Goal: Information Seeking & Learning: Learn about a topic

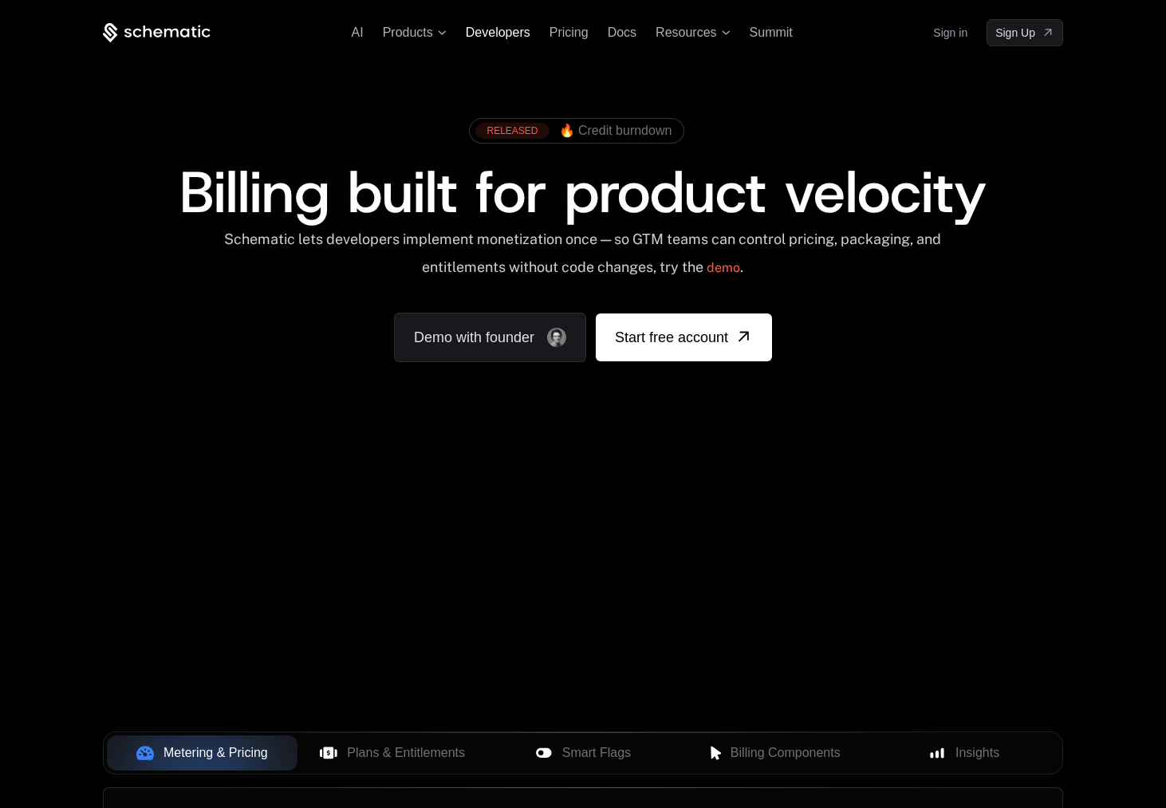
click at [508, 32] on span "Developers" at bounding box center [498, 33] width 65 height 14
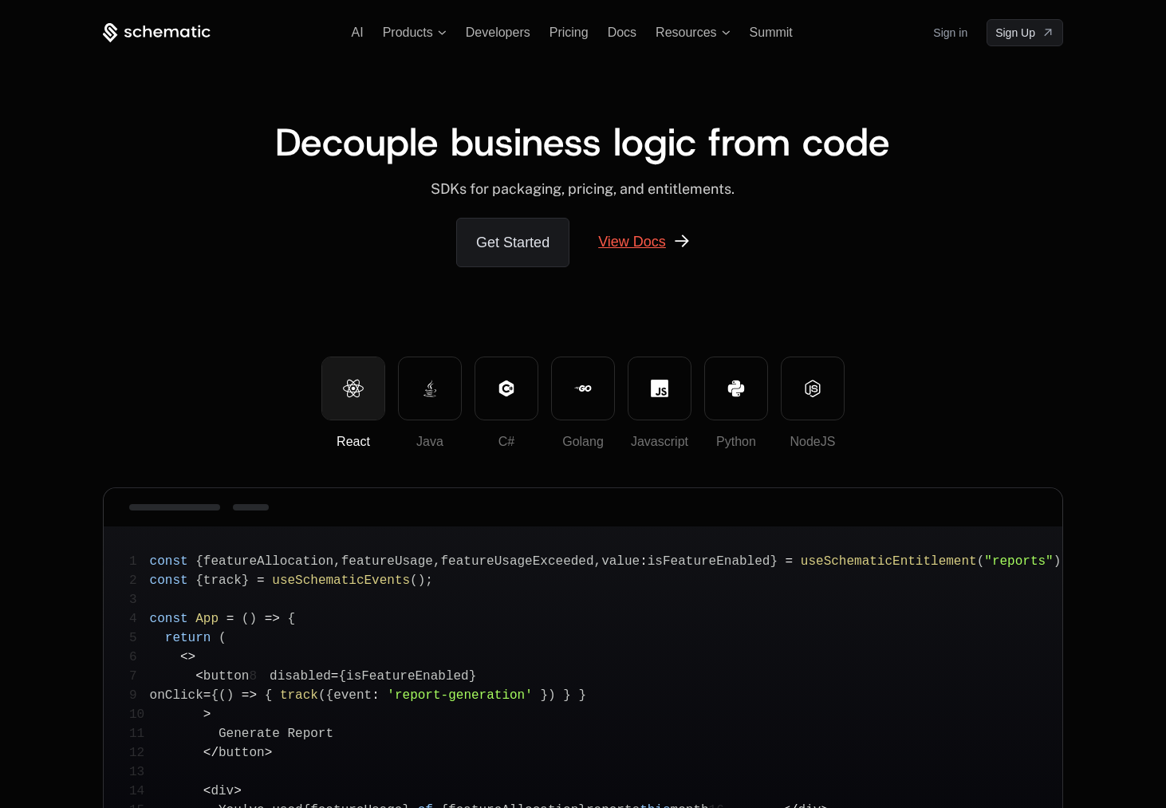
click at [623, 246] on link "View Docs" at bounding box center [644, 242] width 131 height 48
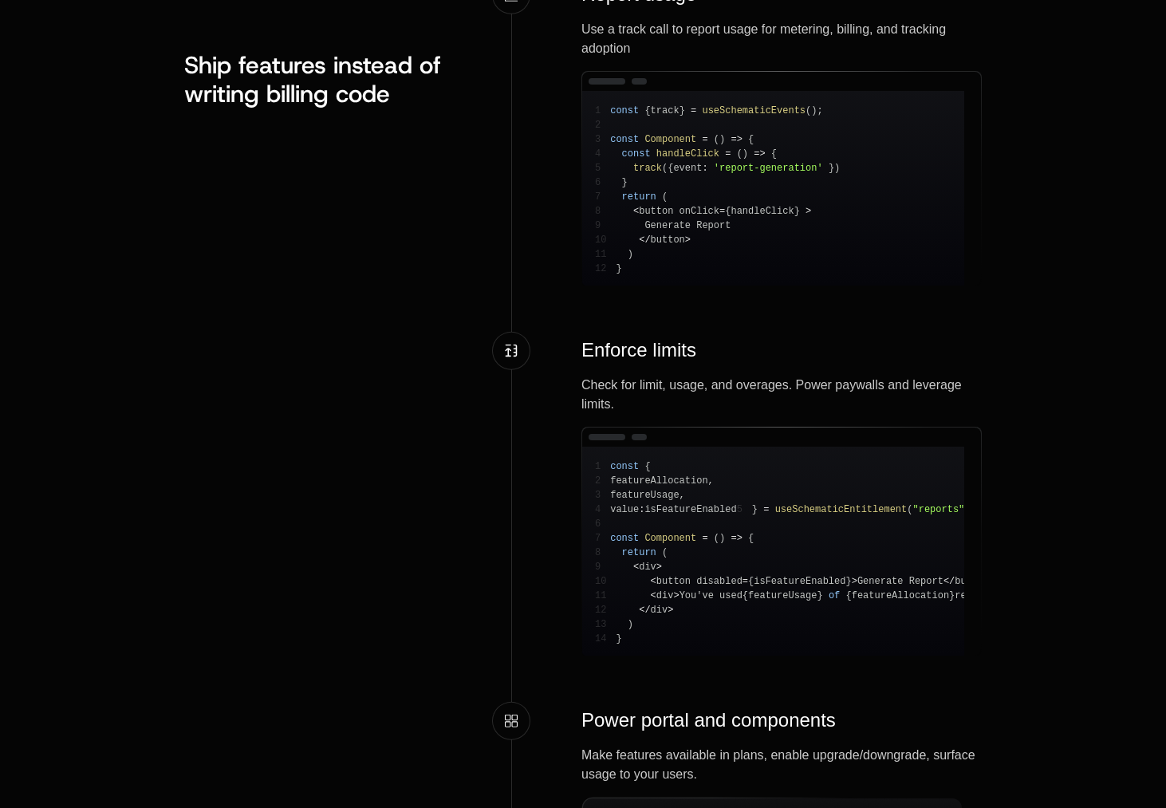
scroll to position [1848, 0]
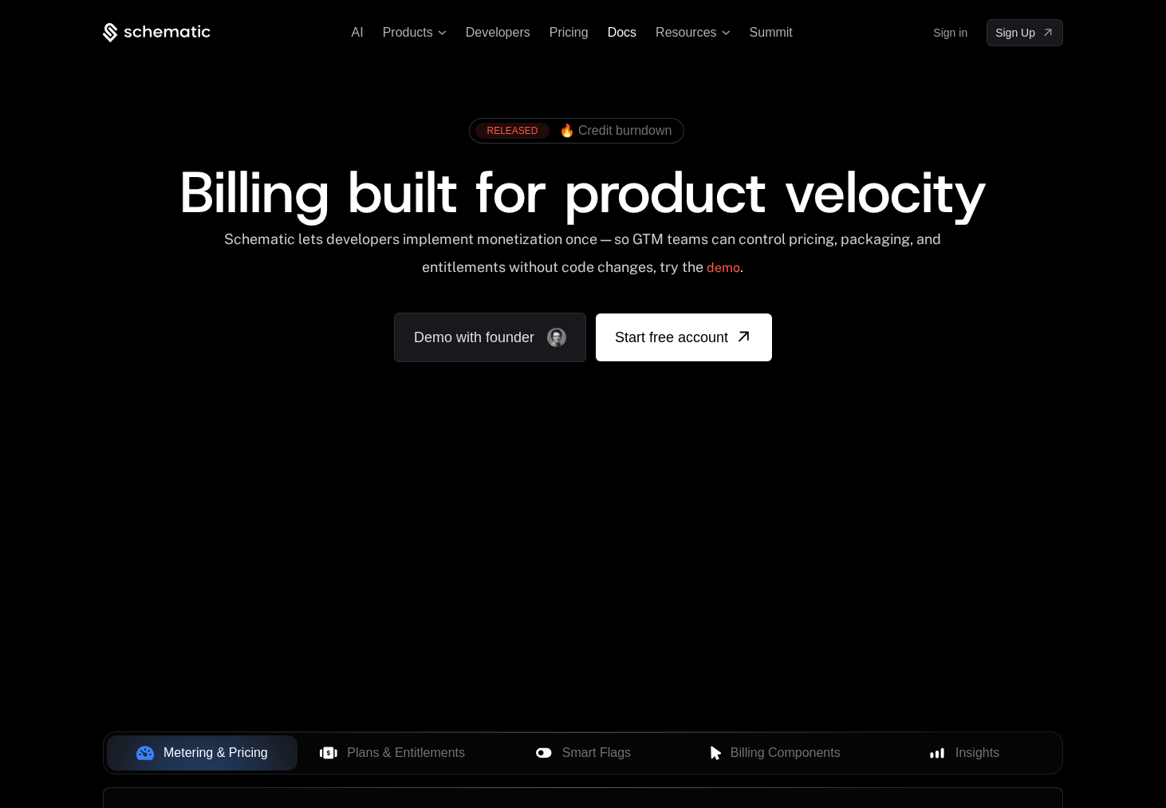
click at [608, 30] on span "Docs" at bounding box center [622, 33] width 29 height 14
click at [591, 33] on ul "AI Products Developers Pricing Docs Resources Summit" at bounding box center [572, 33] width 441 height 14
click at [574, 33] on span "Pricing" at bounding box center [568, 33] width 39 height 14
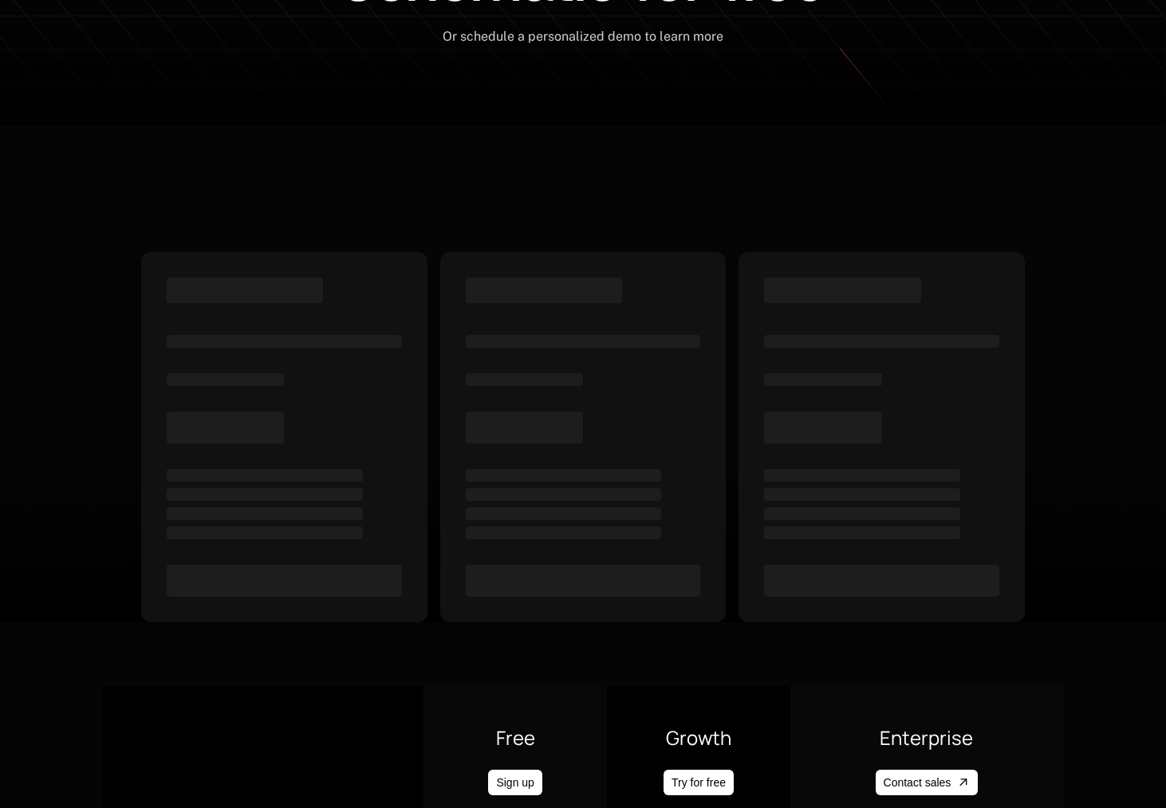
scroll to position [358, 0]
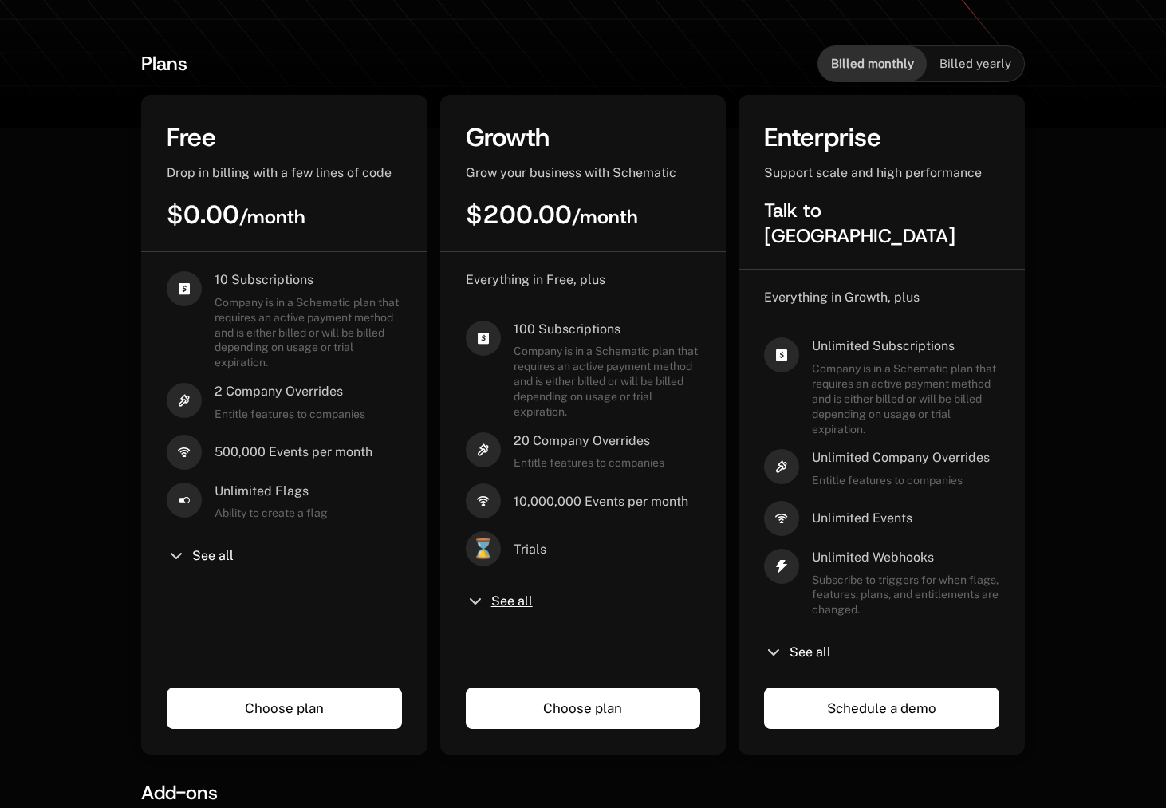
click at [505, 598] on span "See all" at bounding box center [511, 601] width 41 height 13
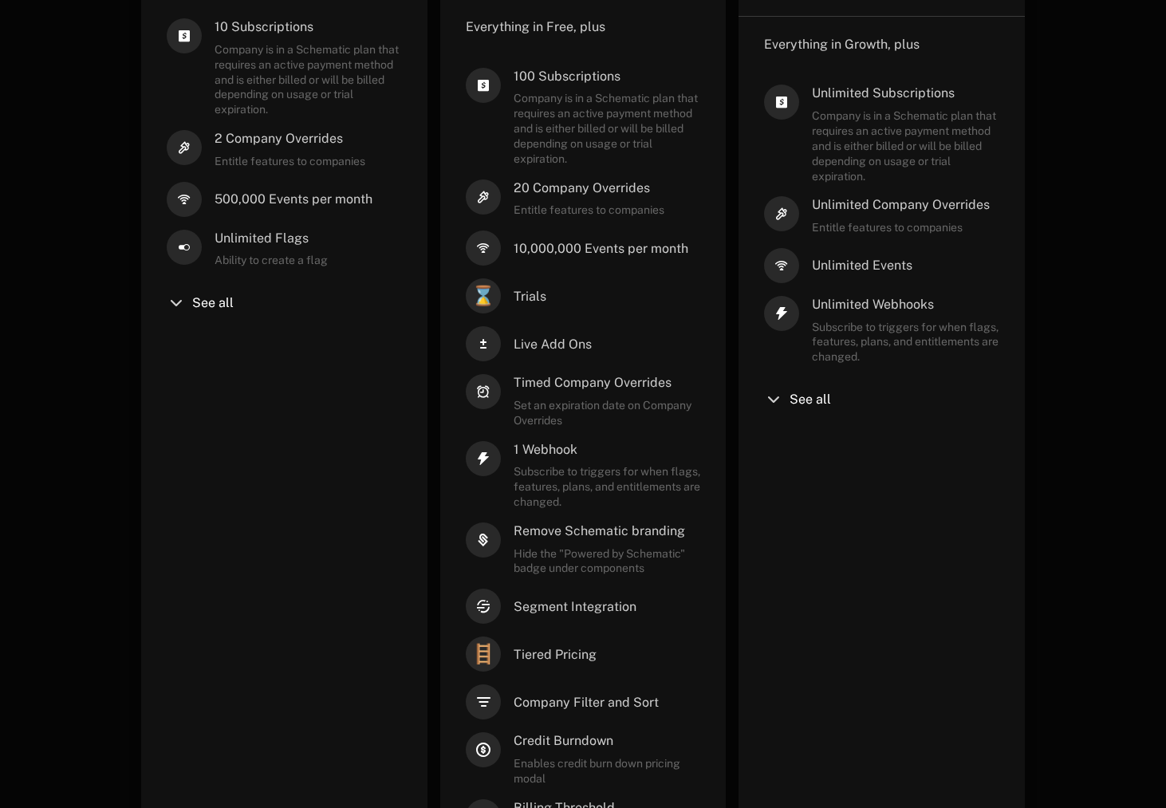
scroll to position [793, 0]
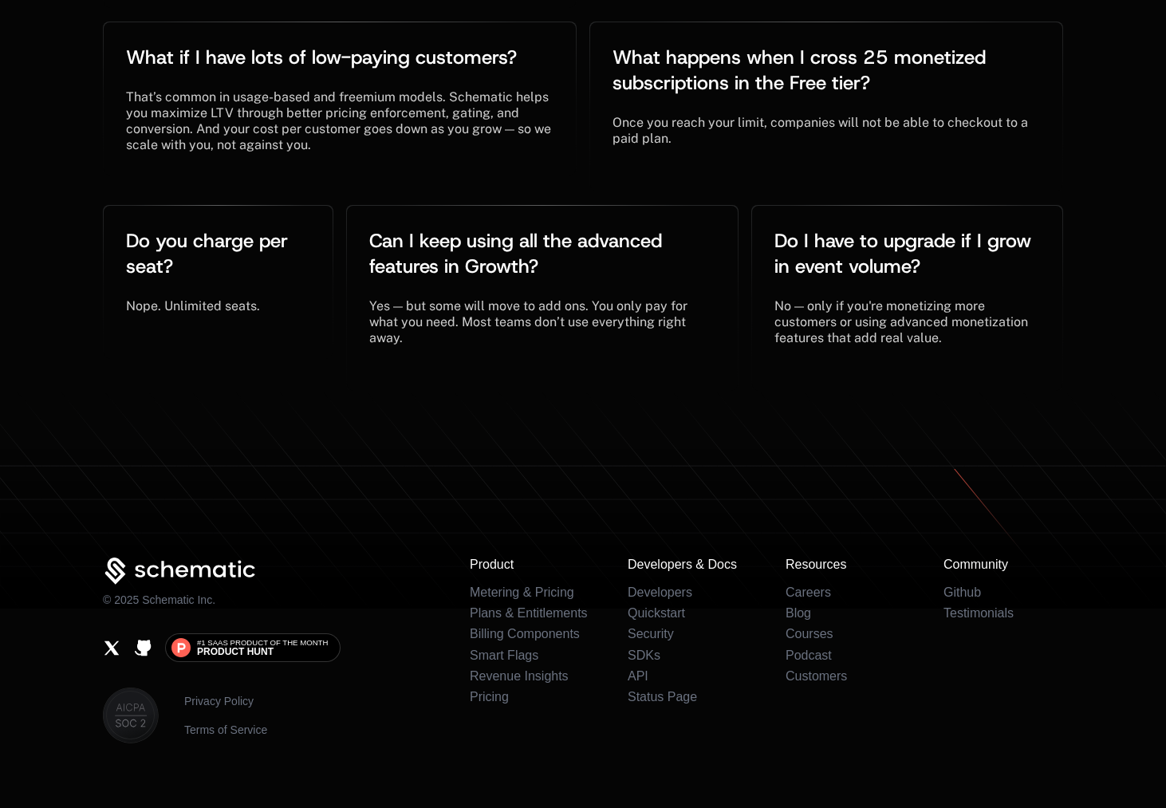
scroll to position [4057, 0]
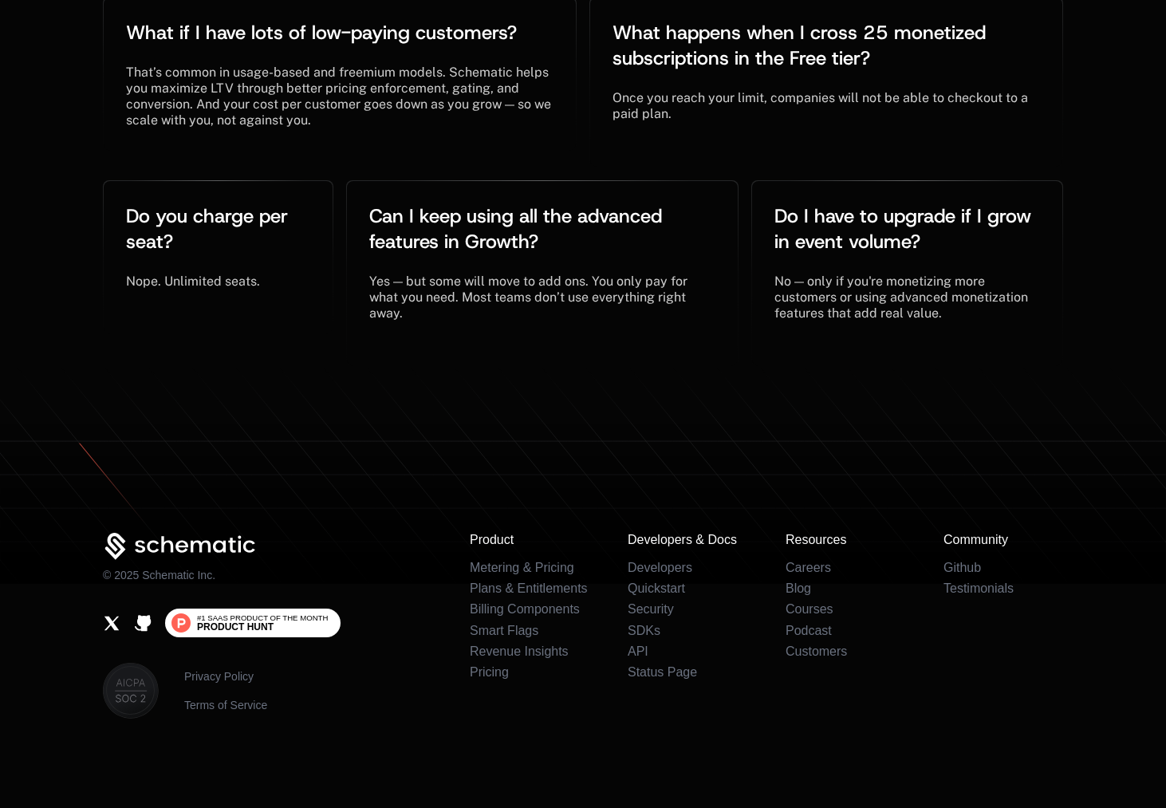
click at [294, 620] on span "#1 SaaS Product of the Month" at bounding box center [262, 618] width 131 height 8
click at [661, 572] on link "Developers" at bounding box center [660, 568] width 65 height 14
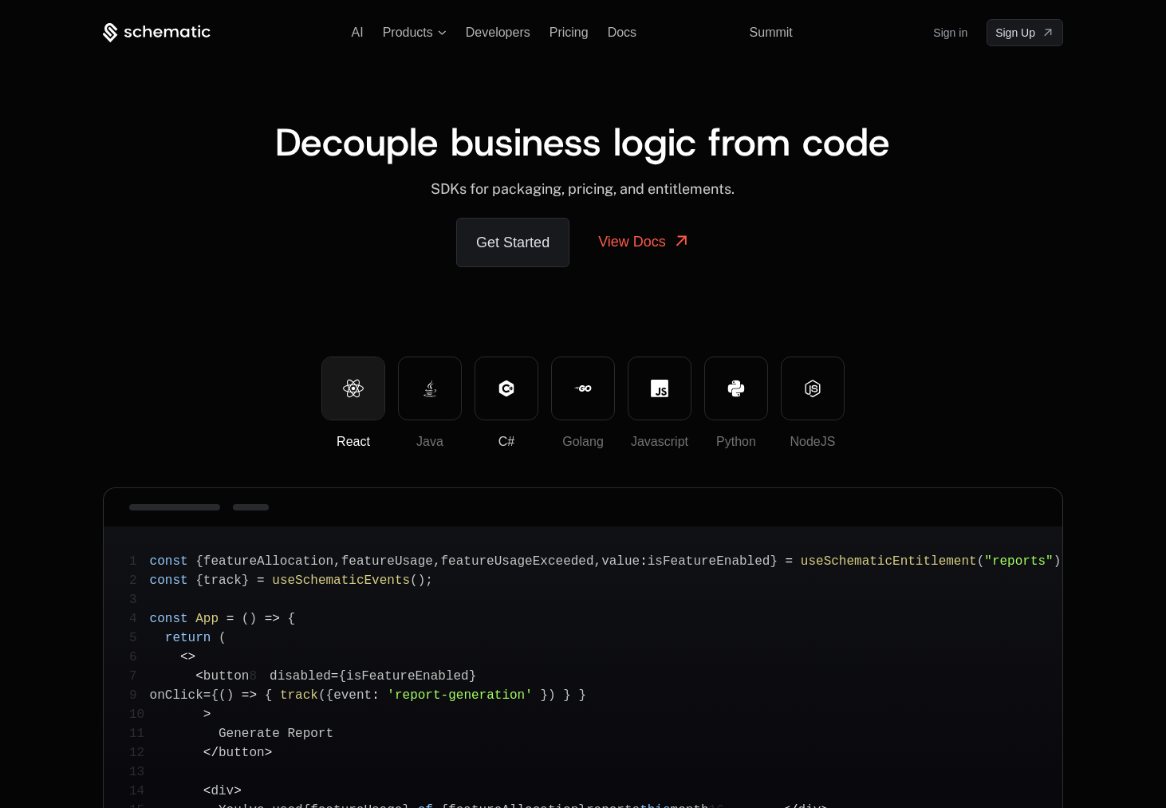
click at [479, 406] on button "C#" at bounding box center [506, 388] width 64 height 64
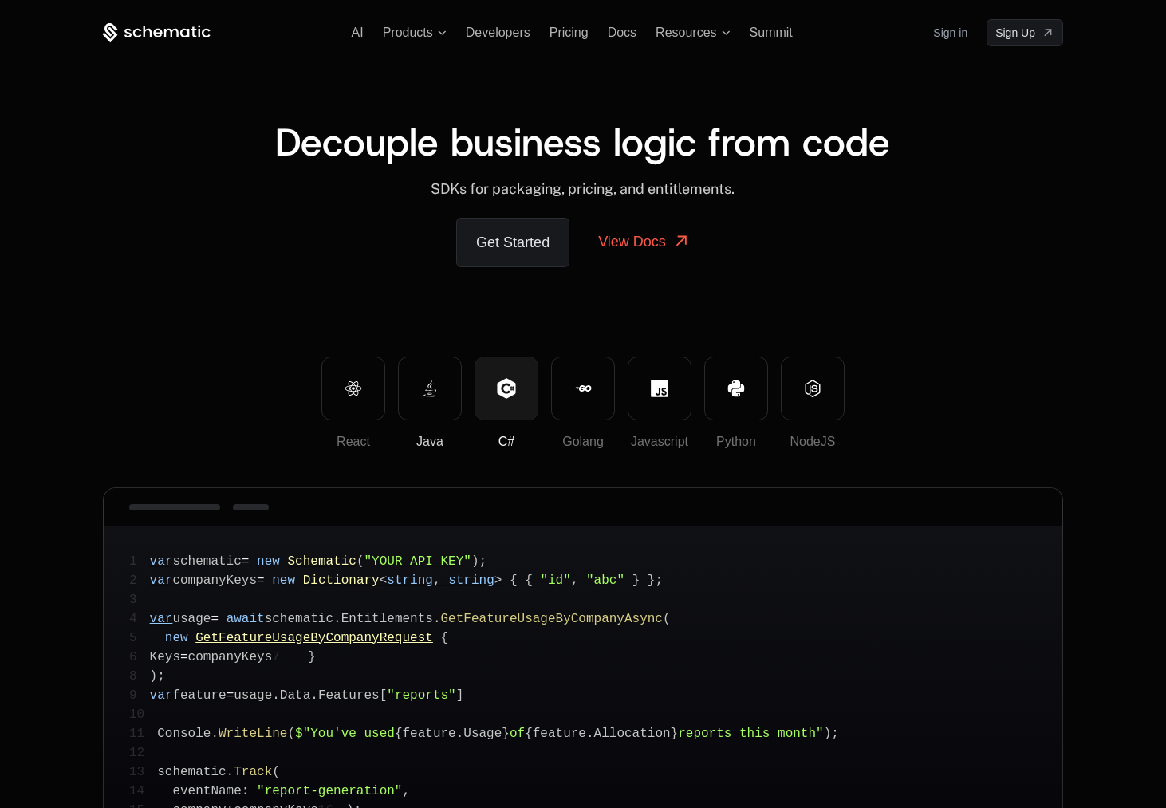
click at [439, 404] on button "Java" at bounding box center [430, 388] width 64 height 64
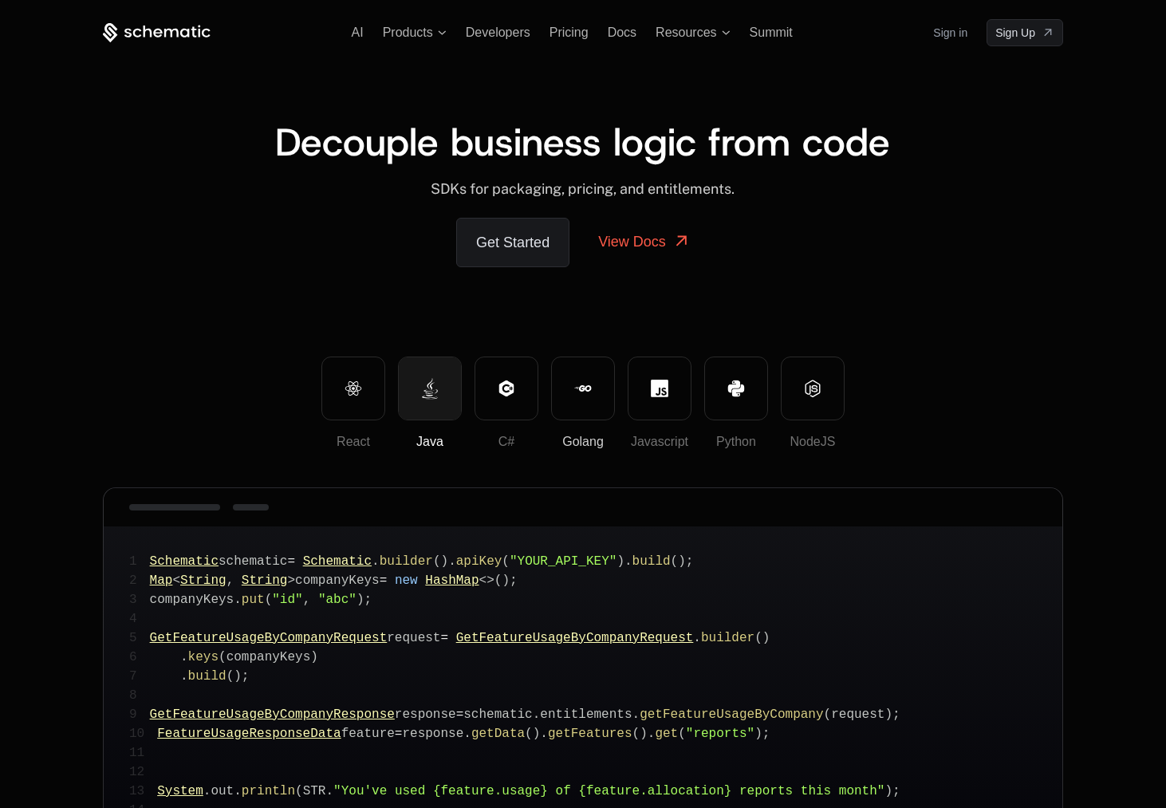
click at [608, 419] on button "Golang" at bounding box center [583, 388] width 64 height 64
click at [684, 413] on button "Javascript" at bounding box center [660, 388] width 64 height 64
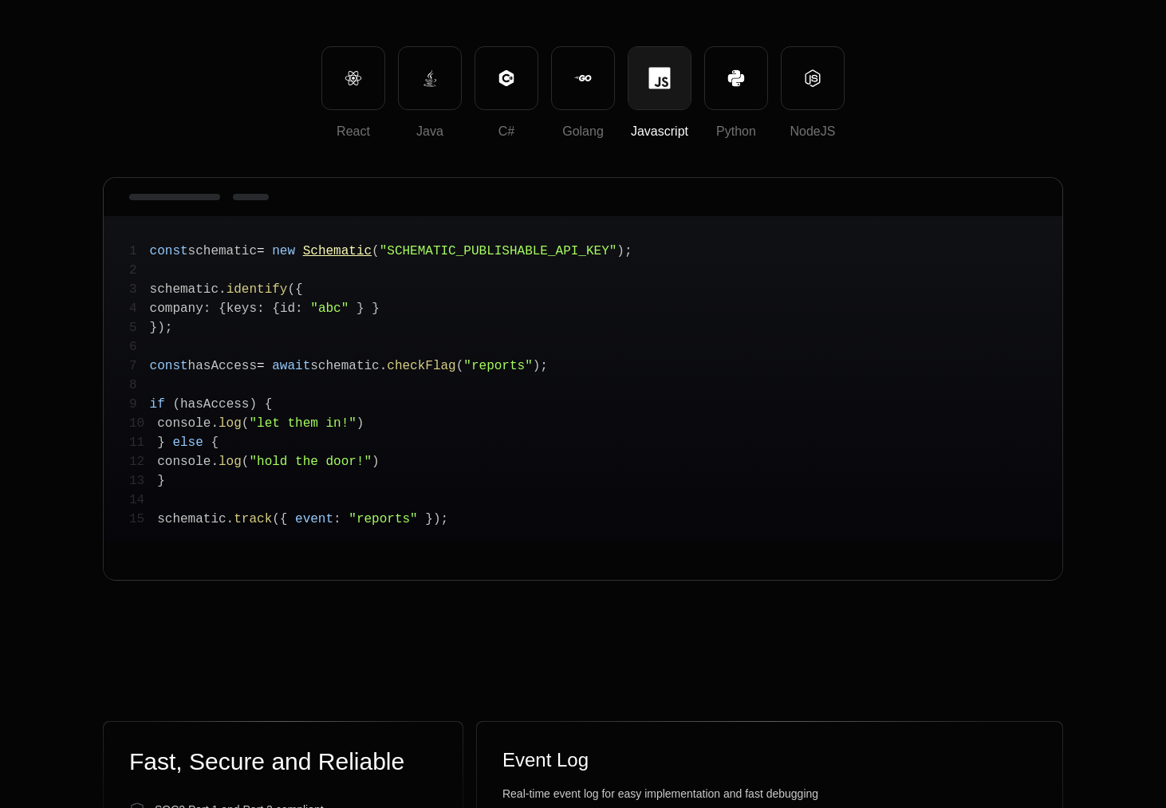
scroll to position [119, 0]
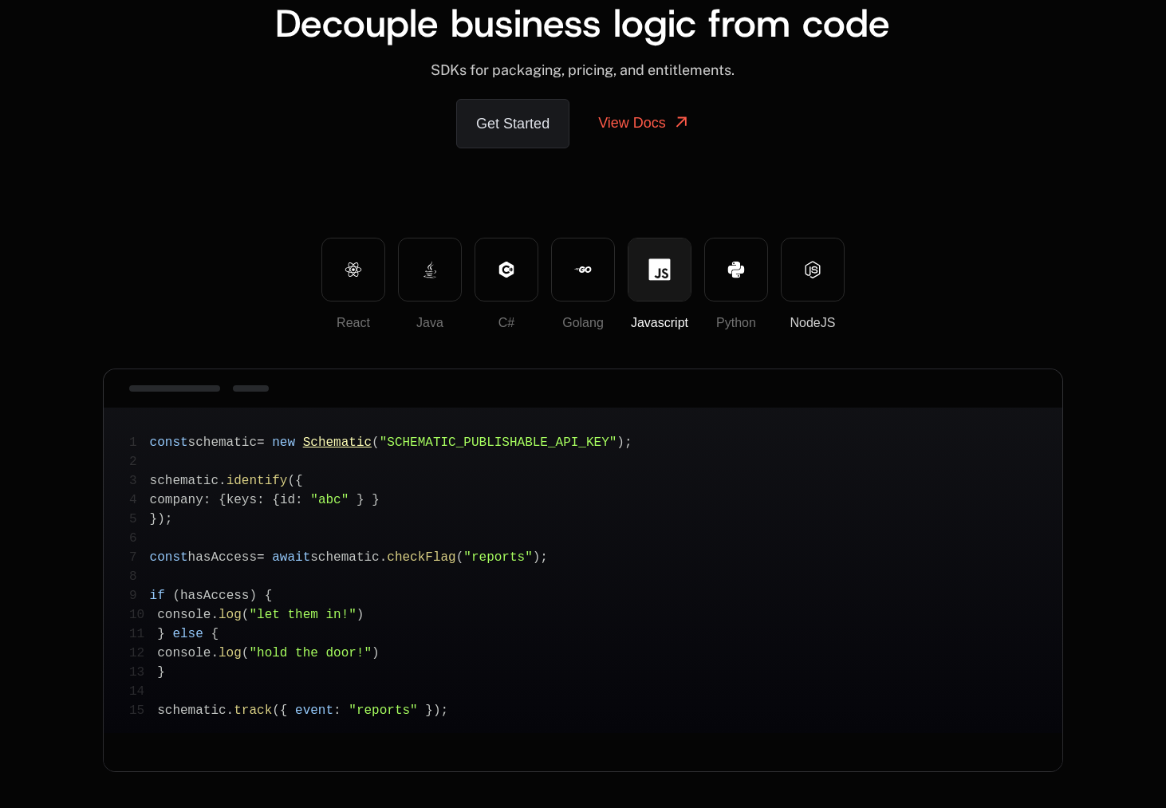
click at [799, 272] on button "NodeJS" at bounding box center [813, 270] width 64 height 64
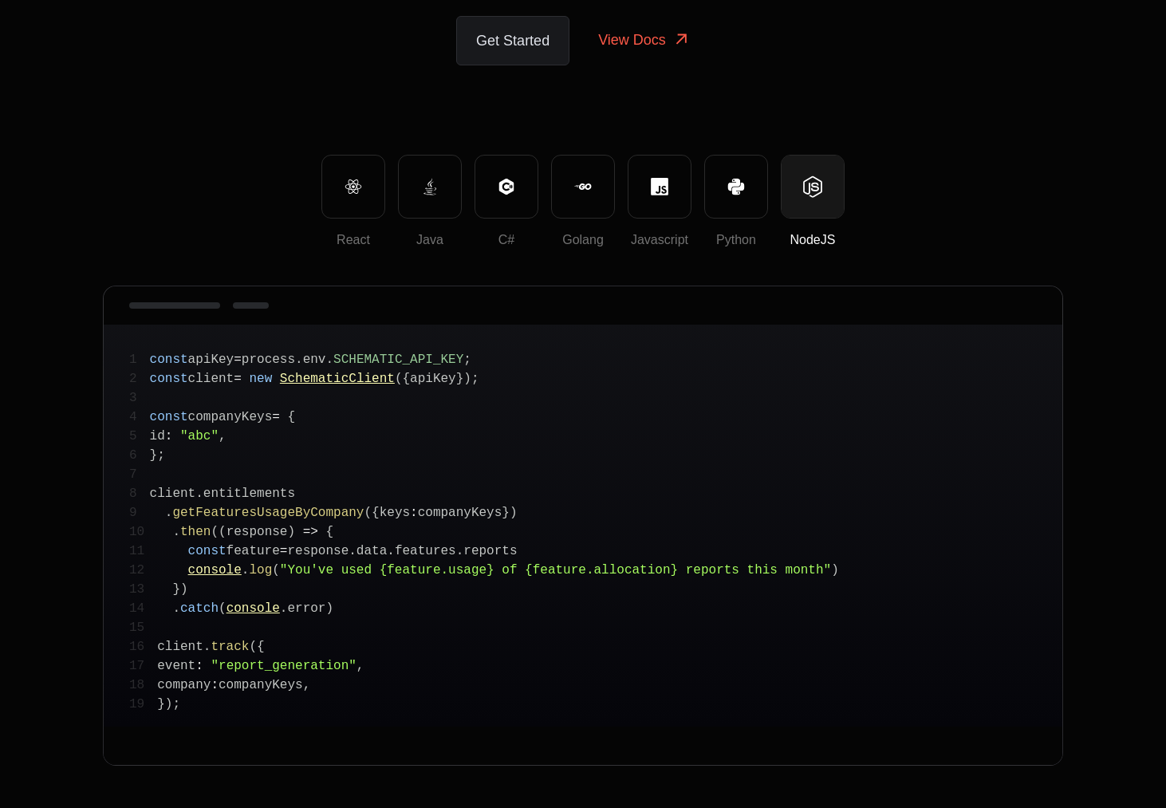
scroll to position [0, 0]
